Goal: Task Accomplishment & Management: Manage account settings

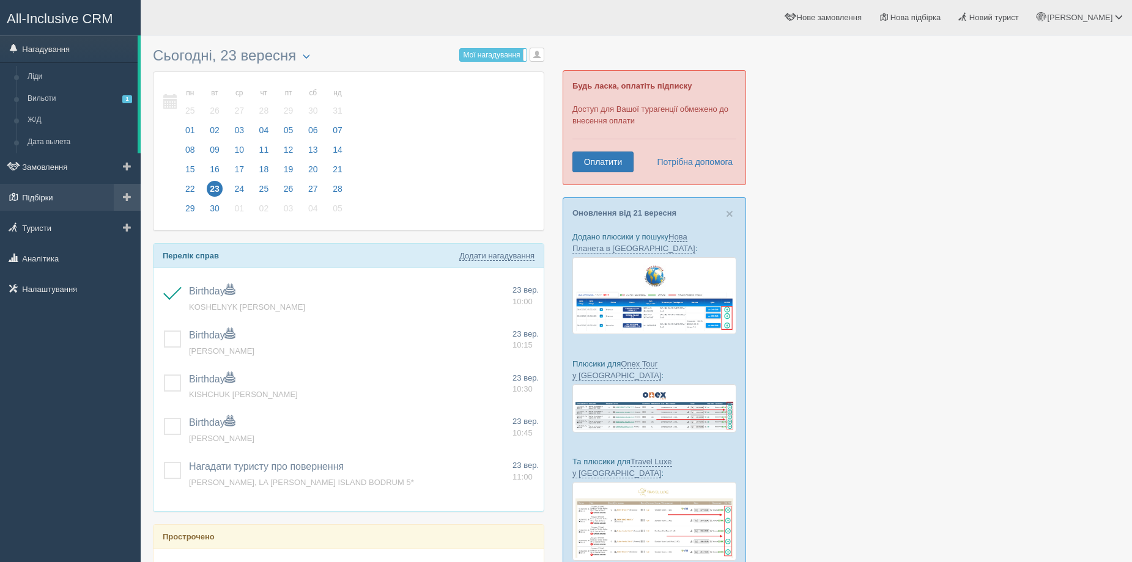
click at [56, 201] on link "Підбірки" at bounding box center [70, 197] width 141 height 27
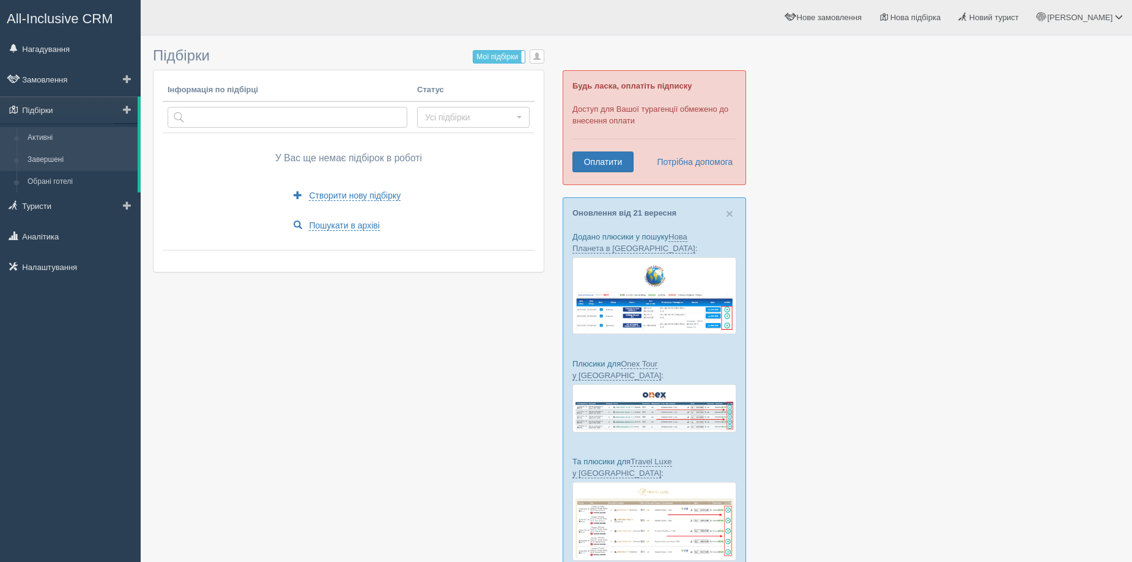
click at [57, 163] on link "Завершені" at bounding box center [80, 160] width 116 height 22
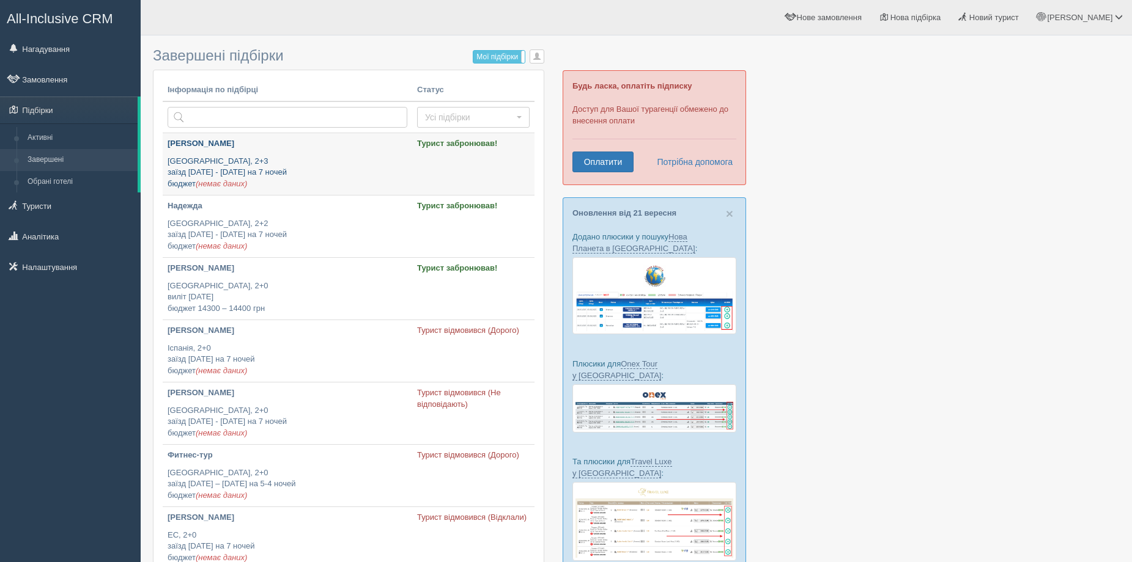
click at [349, 162] on p "[GEOGRAPHIC_DATA], 2+3 заїзд [DATE] - [DATE] на 7 ночей бюджет (немає даних)" at bounding box center [287, 173] width 240 height 34
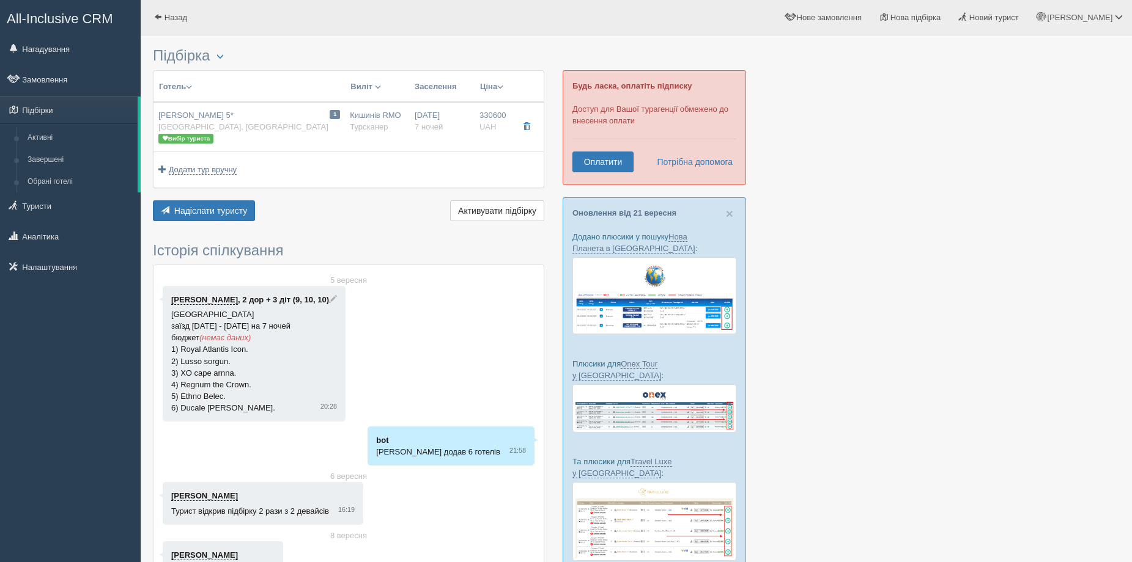
click at [408, 97] on th "Виліт Виїзд Авіа Автобус" at bounding box center [377, 87] width 65 height 32
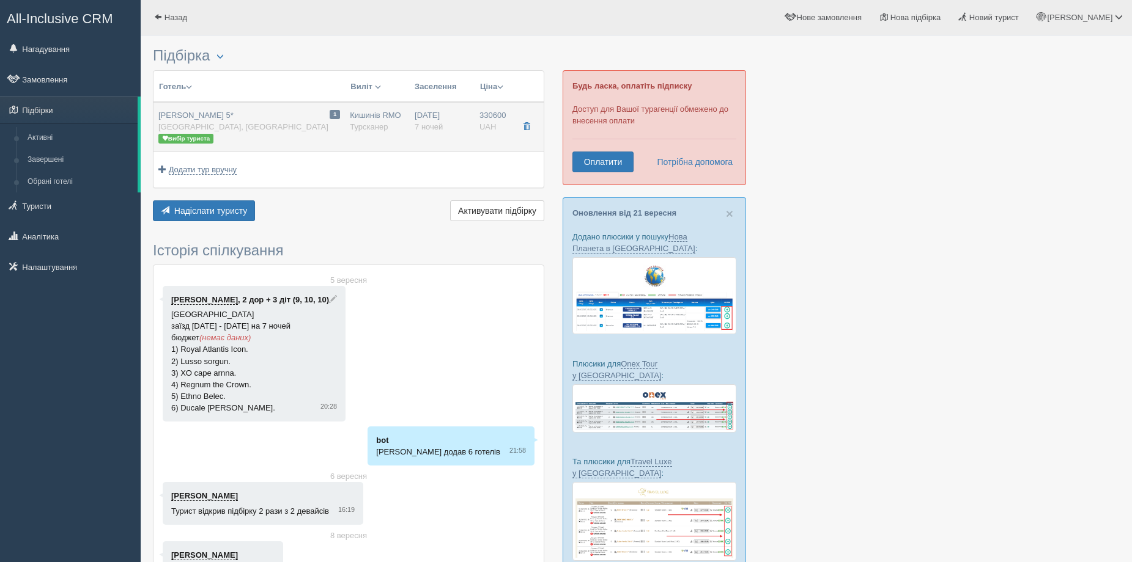
click at [411, 109] on td "27.10.2025 7 ночей" at bounding box center [442, 127] width 65 height 50
type input "Cullinan Belek 5*"
type input "https://www.youtube.com/watch?v=2yVasAsG6R0"
type input "Туреччина"
type input "Белек"
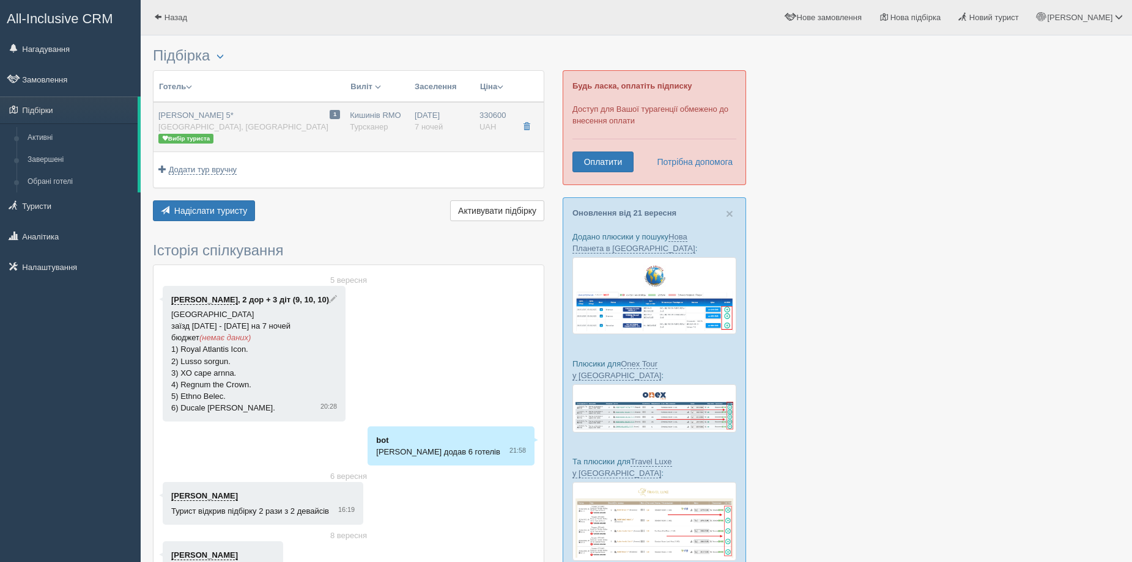
type input "330600.00"
type input "Кишинів RMO"
type input "Анталія AYT"
type input "06:30"
type input "08:30"
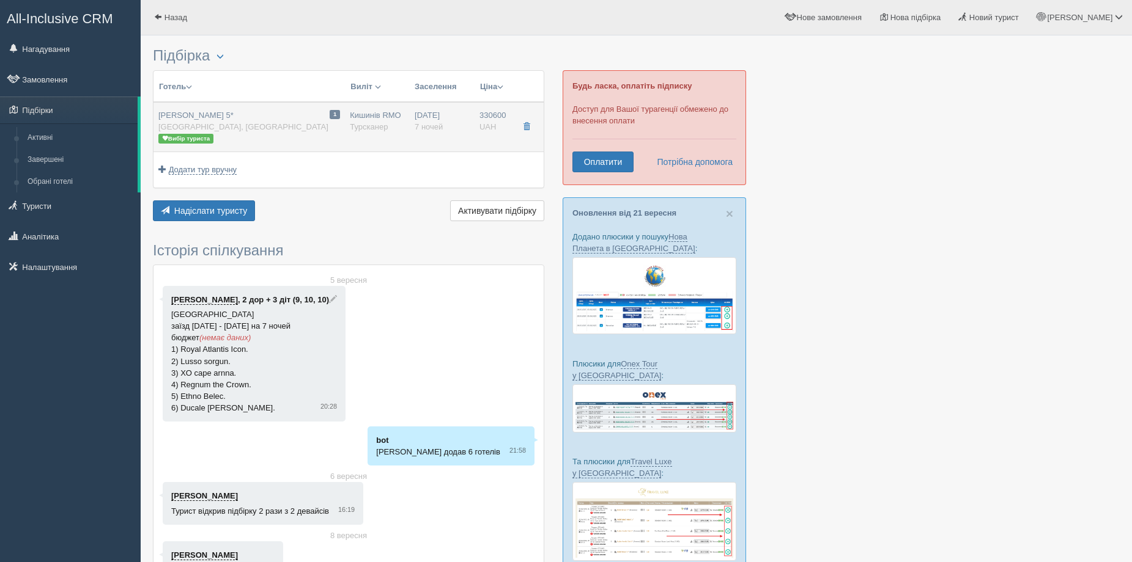
type input "MGA AIRLINES"
type input "21:30"
type input "23:30"
type input "7"
type input "Family Room"
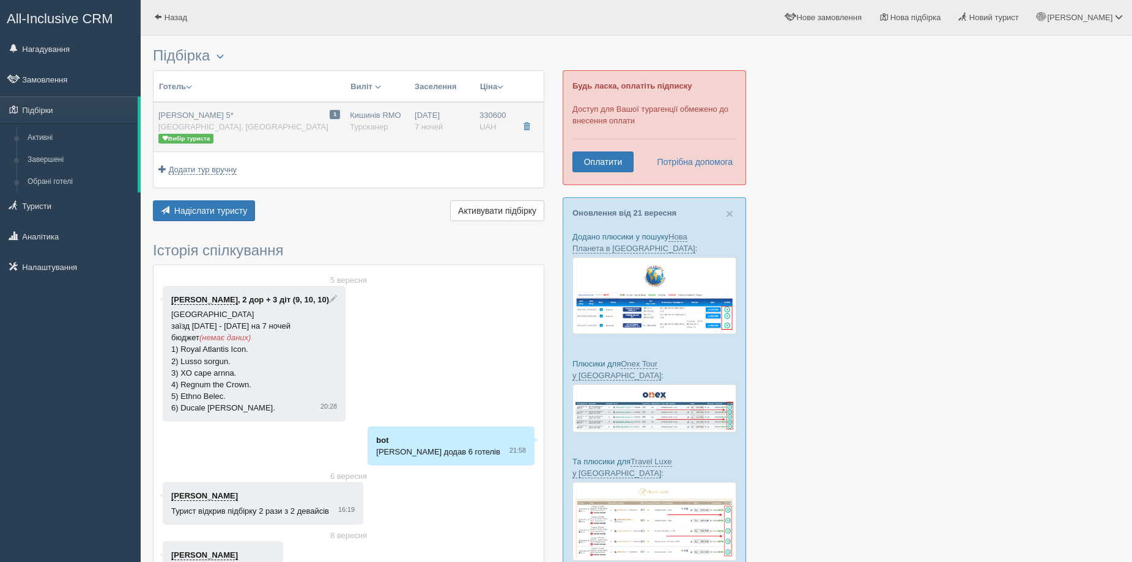
type input "UAI"
type input "Турсканер"
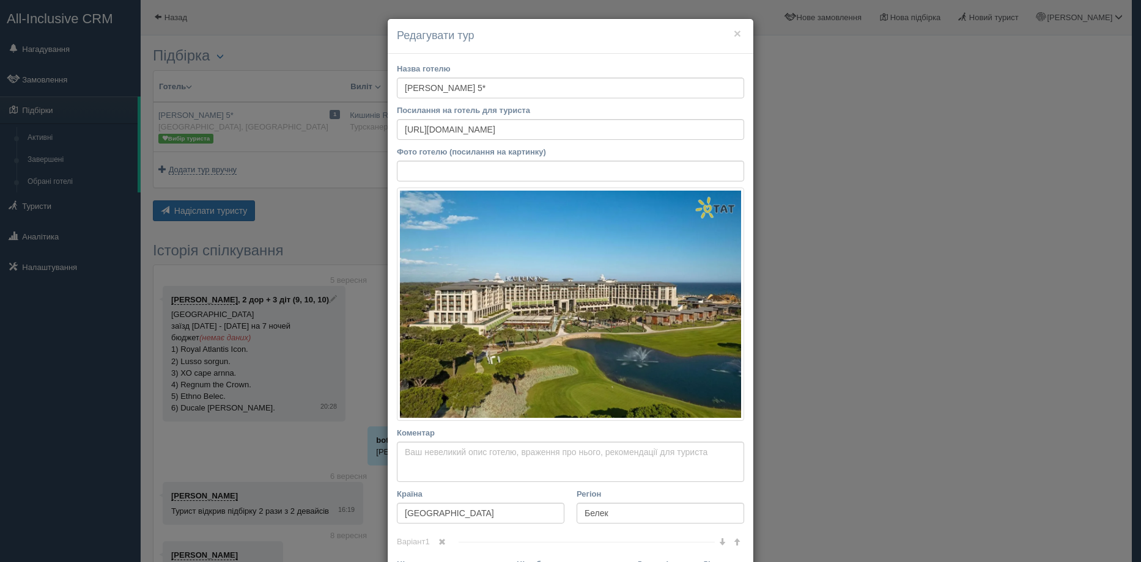
click at [435, 117] on div "Посилання на готель для туриста https://www.youtube.com/watch?v=2yVasAsG6R0" at bounding box center [570, 122] width 347 height 35
click at [734, 34] on button "×" at bounding box center [737, 33] width 7 height 13
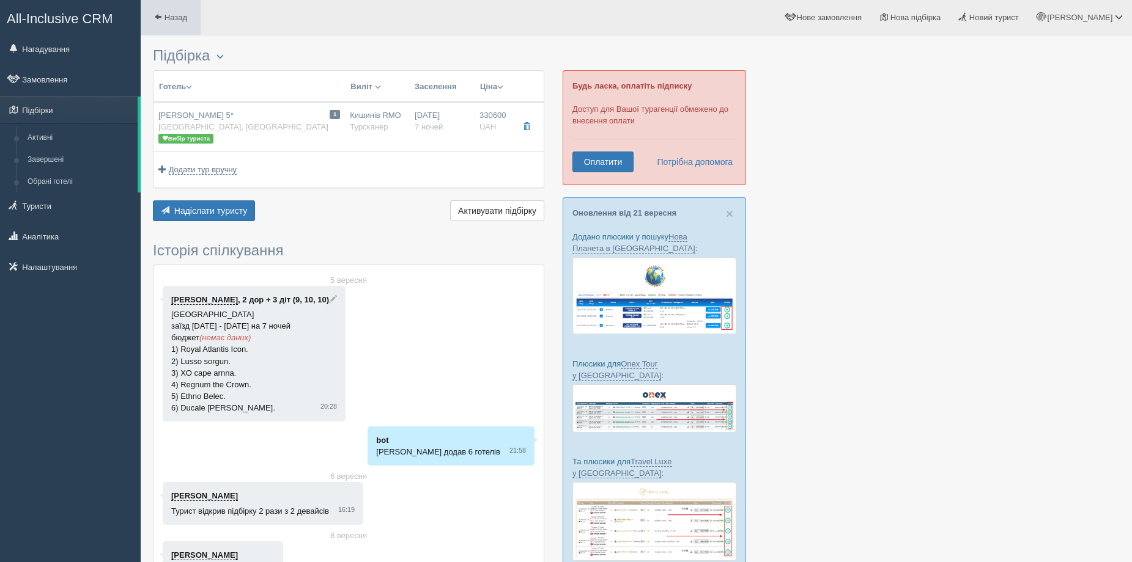
click at [169, 15] on span "Назад" at bounding box center [175, 17] width 23 height 9
